Goal: Information Seeking & Learning: Check status

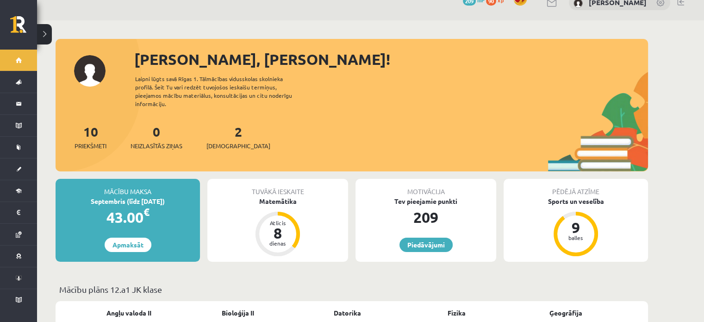
scroll to position [15, 0]
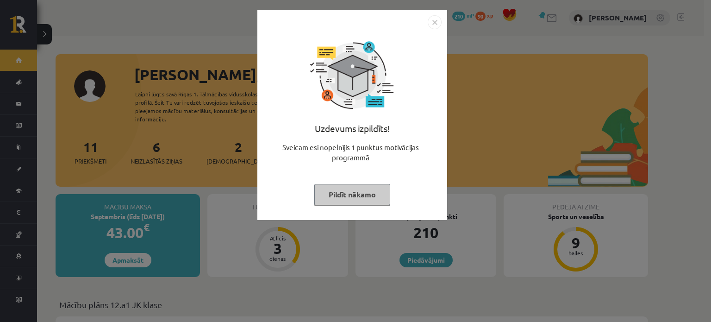
click at [336, 189] on button "Pildīt nākamo" at bounding box center [352, 194] width 76 height 21
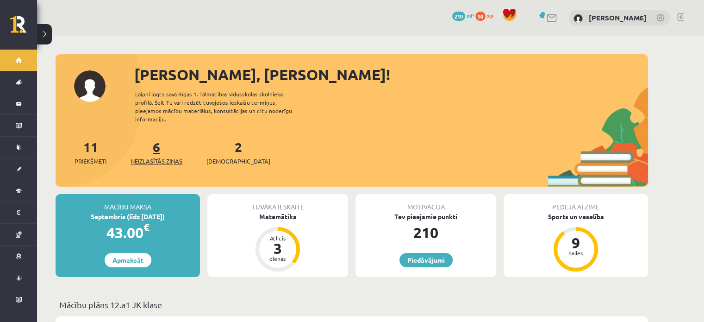
click at [158, 138] on link "6 Neizlasītās ziņas" at bounding box center [157, 151] width 52 height 27
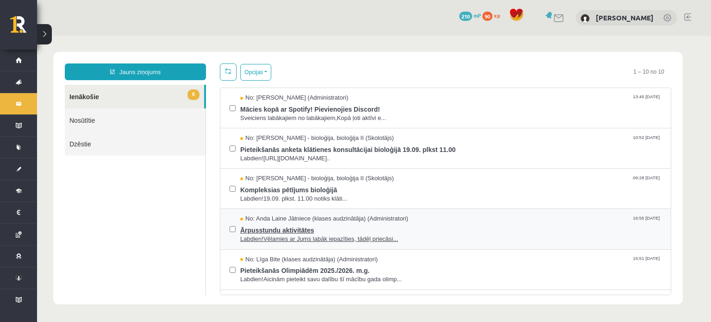
click at [272, 237] on span "Labdien!Vēlamies ar Jums labāk iepazīties, tādēļ priecāsi..." at bounding box center [450, 239] width 421 height 9
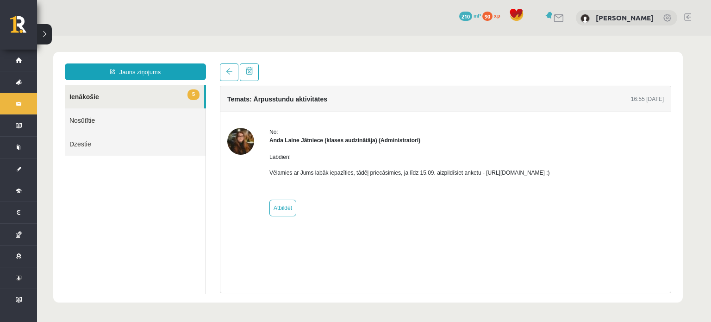
drag, startPoint x: 480, startPoint y: 171, endPoint x: 590, endPoint y: 168, distance: 109.8
click at [590, 168] on div "No: Anda Laine Jātniece (klases audzinātāja) (Administratori) Labdien! Vēlamies…" at bounding box center [445, 172] width 437 height 88
click at [550, 172] on p "Vēlamies ar Jums labāk iepazīties, tādēļ priecāsimies, ja līdz 15.09. aizpildīs…" at bounding box center [409, 173] width 281 height 8
drag, startPoint x: 580, startPoint y: 172, endPoint x: 486, endPoint y: 170, distance: 94.0
click at [486, 170] on p "Vēlamies ar Jums labāk iepazīties, tādēļ priecāsimies, ja līdz 15.09. aizpildīs…" at bounding box center [409, 173] width 281 height 8
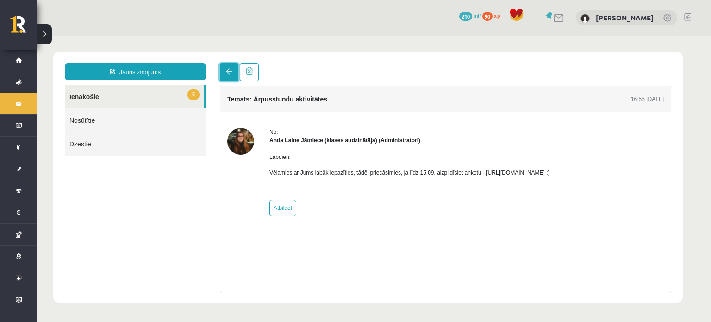
click at [227, 73] on span at bounding box center [229, 71] width 6 height 6
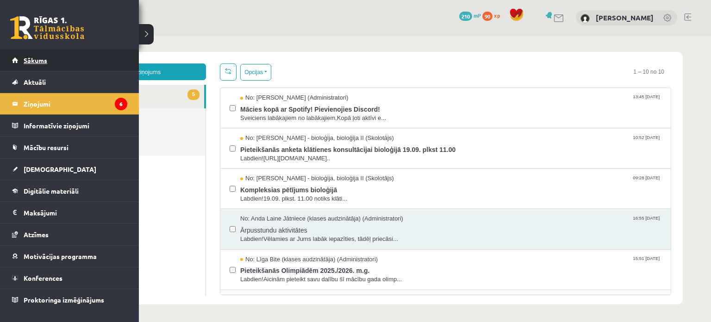
click at [24, 61] on span "Sākums" at bounding box center [36, 60] width 24 height 8
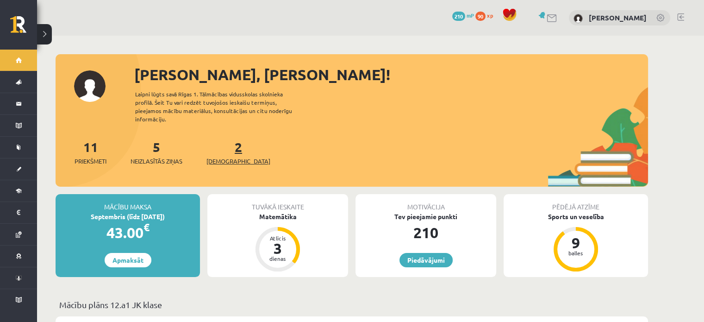
click at [224, 139] on link "2 Ieskaites" at bounding box center [238, 151] width 64 height 27
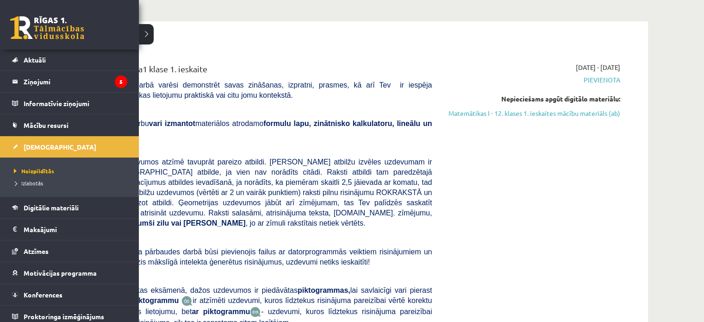
scroll to position [26, 0]
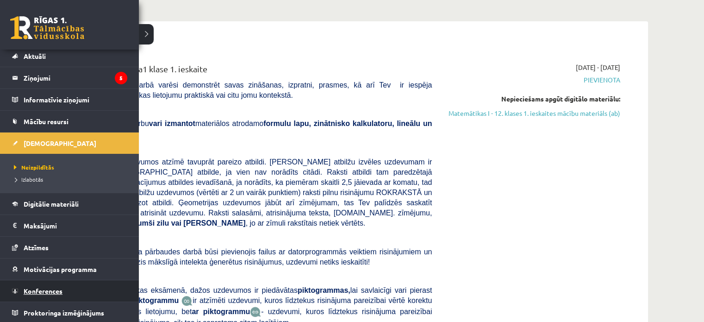
click at [73, 287] on link "Konferences" at bounding box center [69, 290] width 115 height 21
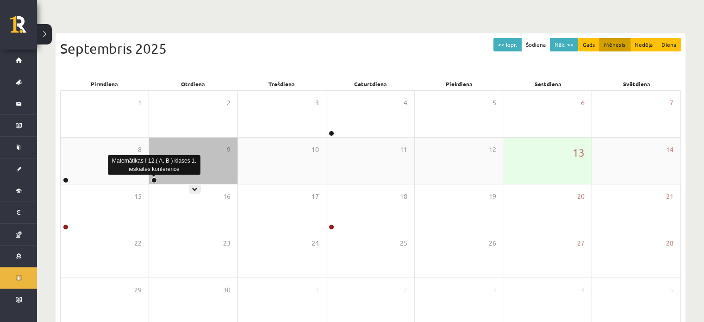
click at [154, 180] on link at bounding box center [154, 180] width 6 height 6
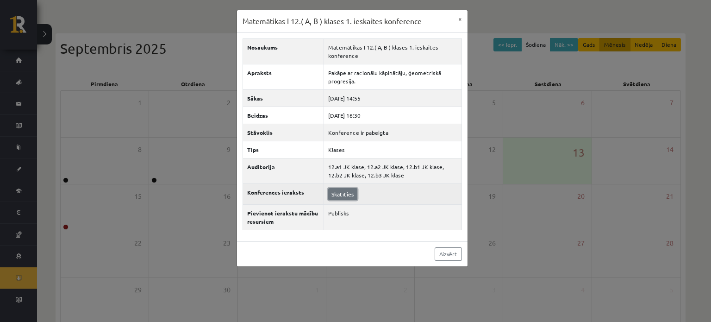
click at [346, 194] on link "Skatīties" at bounding box center [342, 194] width 29 height 12
